Goal: Check status: Check status

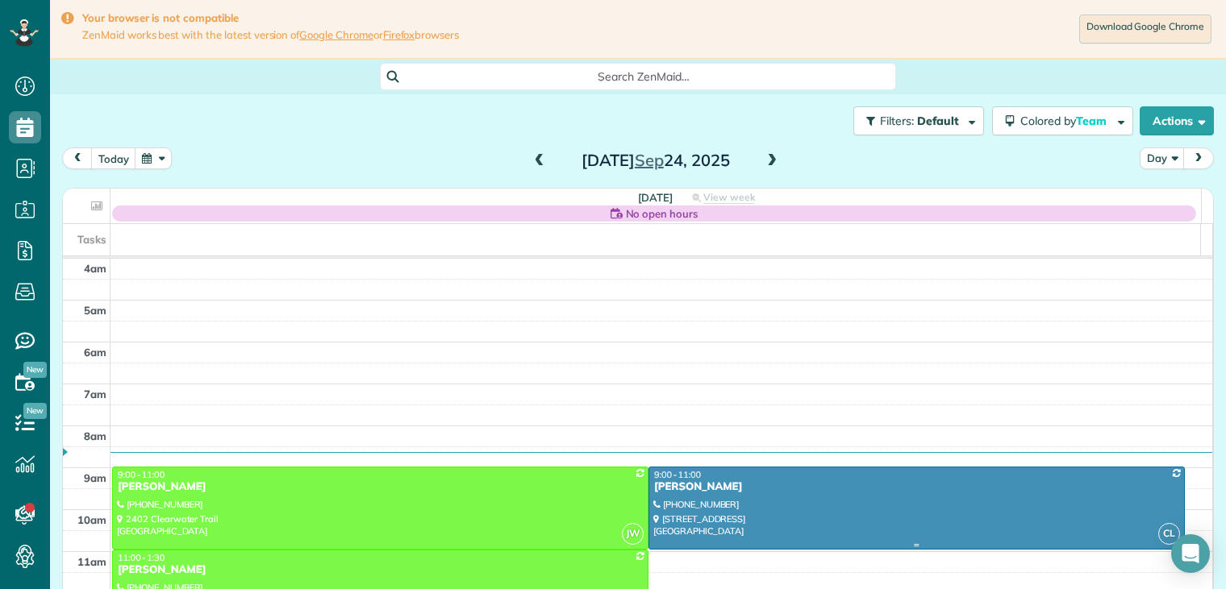
scroll to position [171, 0]
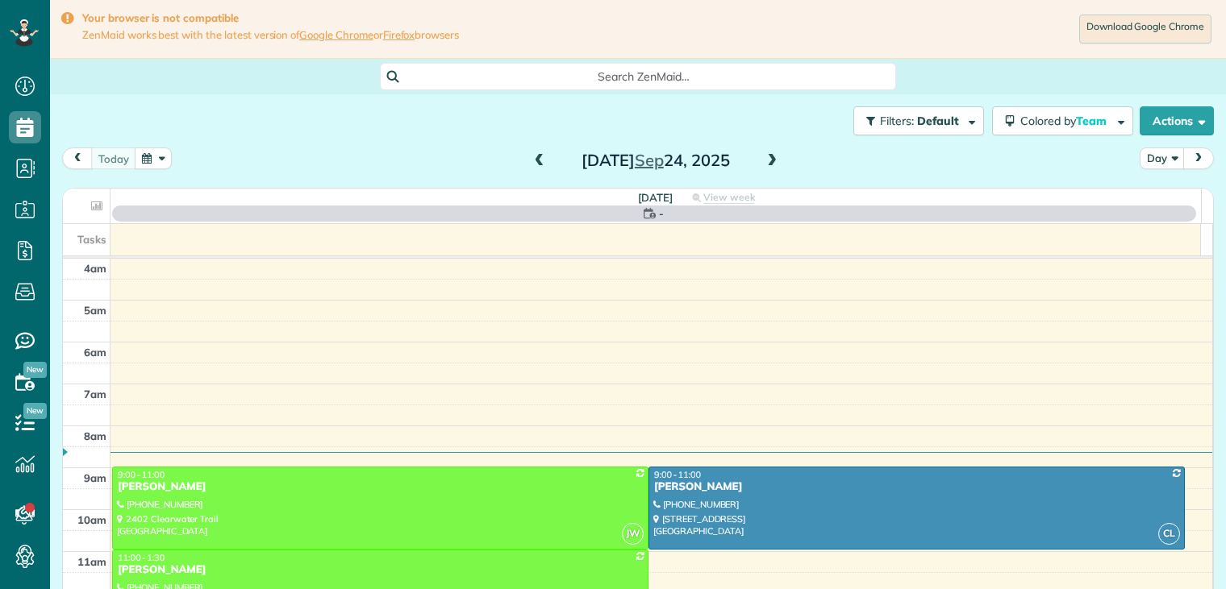
scroll to position [126, 0]
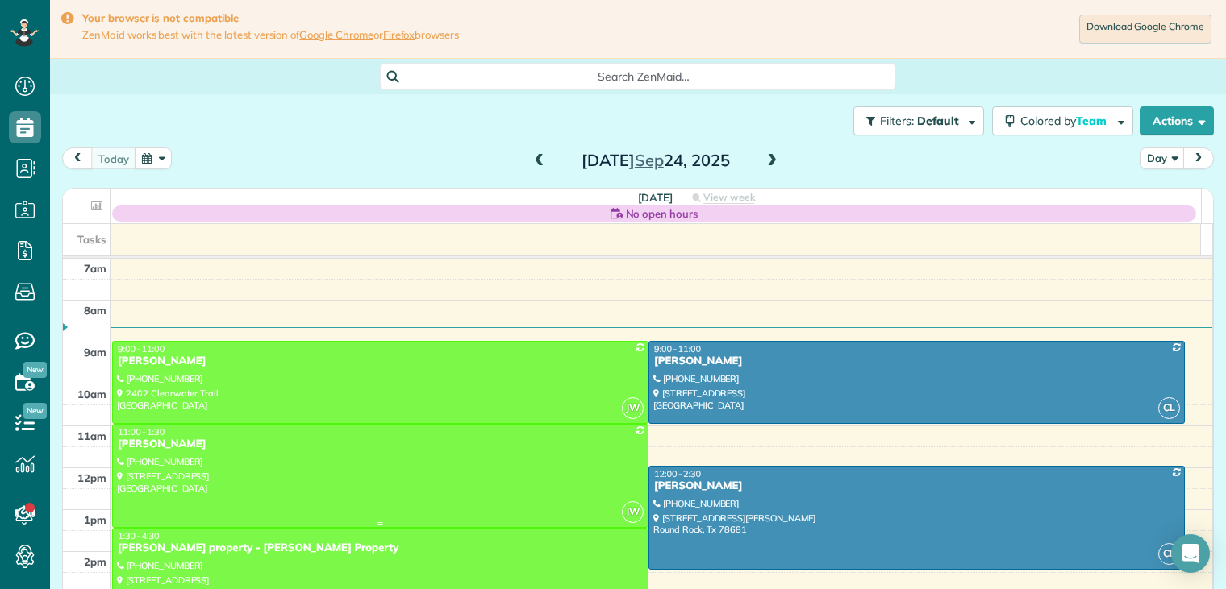
click at [149, 452] on div at bounding box center [380, 476] width 535 height 102
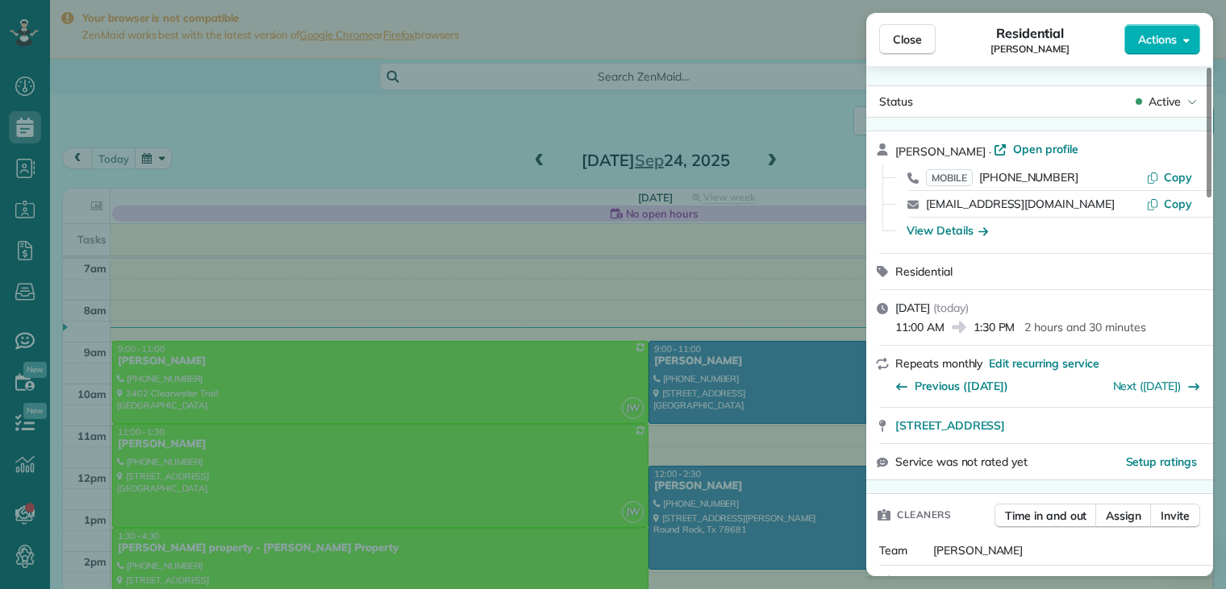
click at [988, 231] on div "View Details" at bounding box center [1049, 231] width 298 height 16
click at [984, 230] on icon "button" at bounding box center [983, 231] width 10 height 8
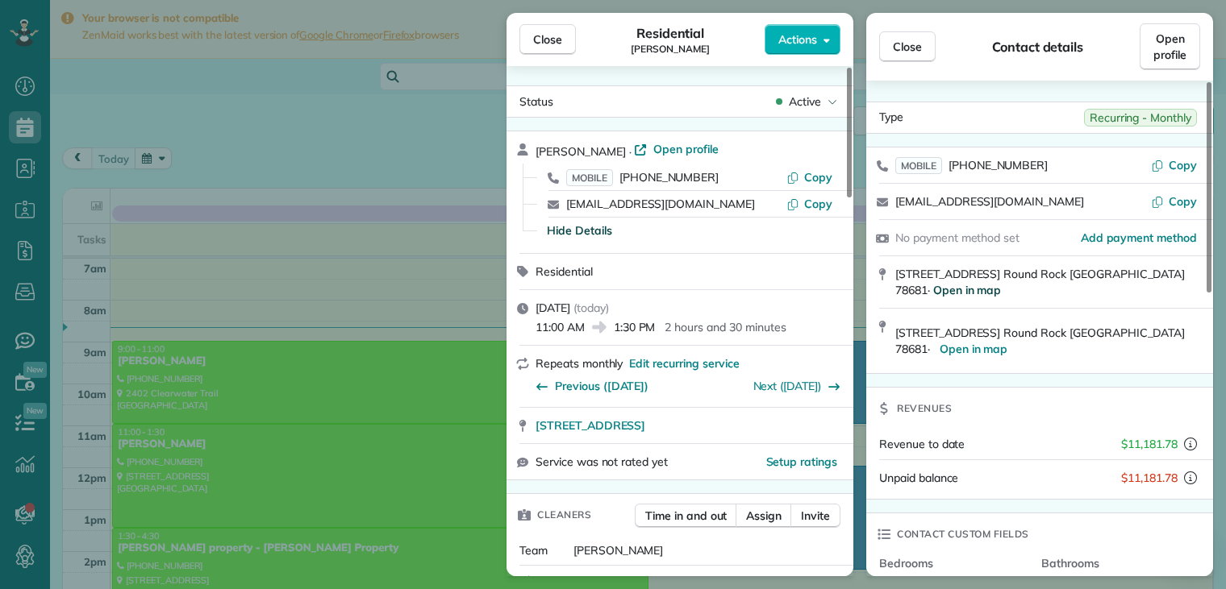
click at [1001, 283] on span "Open in map" at bounding box center [967, 290] width 69 height 15
click at [560, 44] on span "Close" at bounding box center [547, 39] width 29 height 16
